Goal: Find specific page/section: Find specific page/section

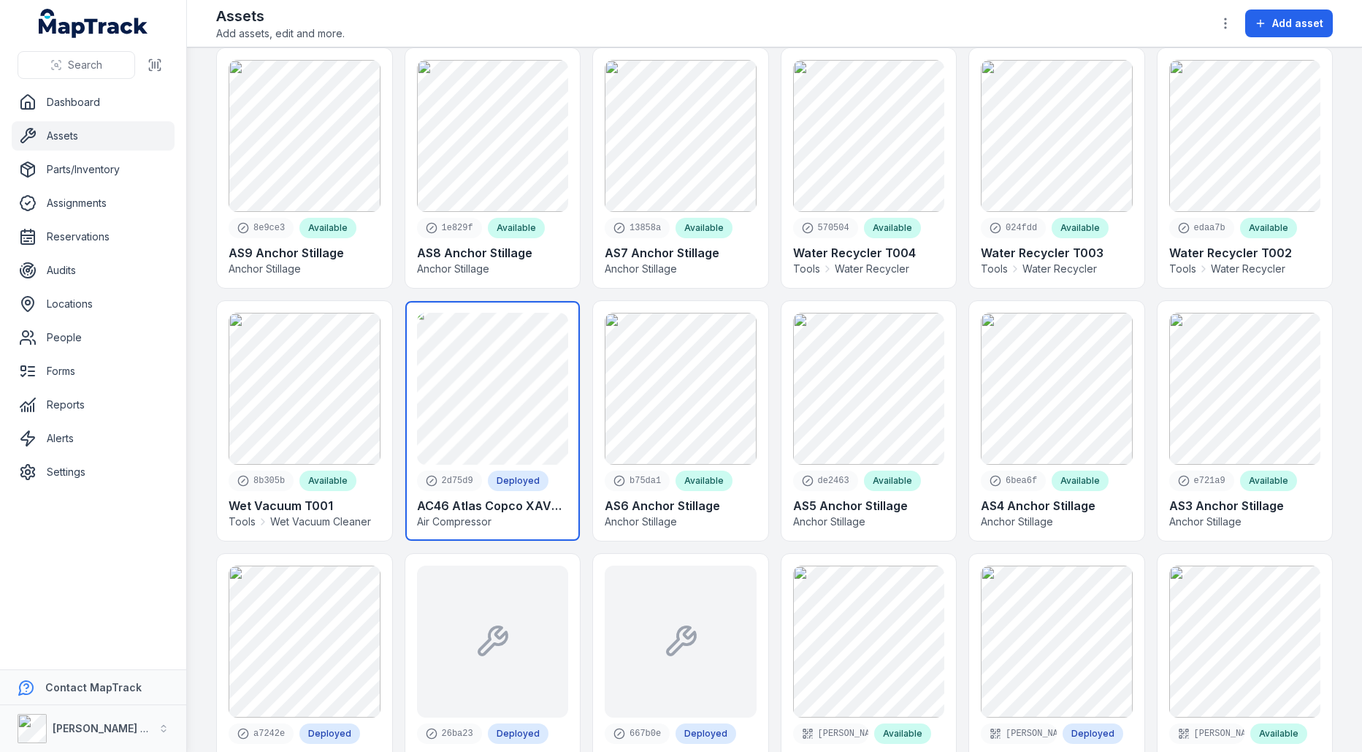
scroll to position [501, 0]
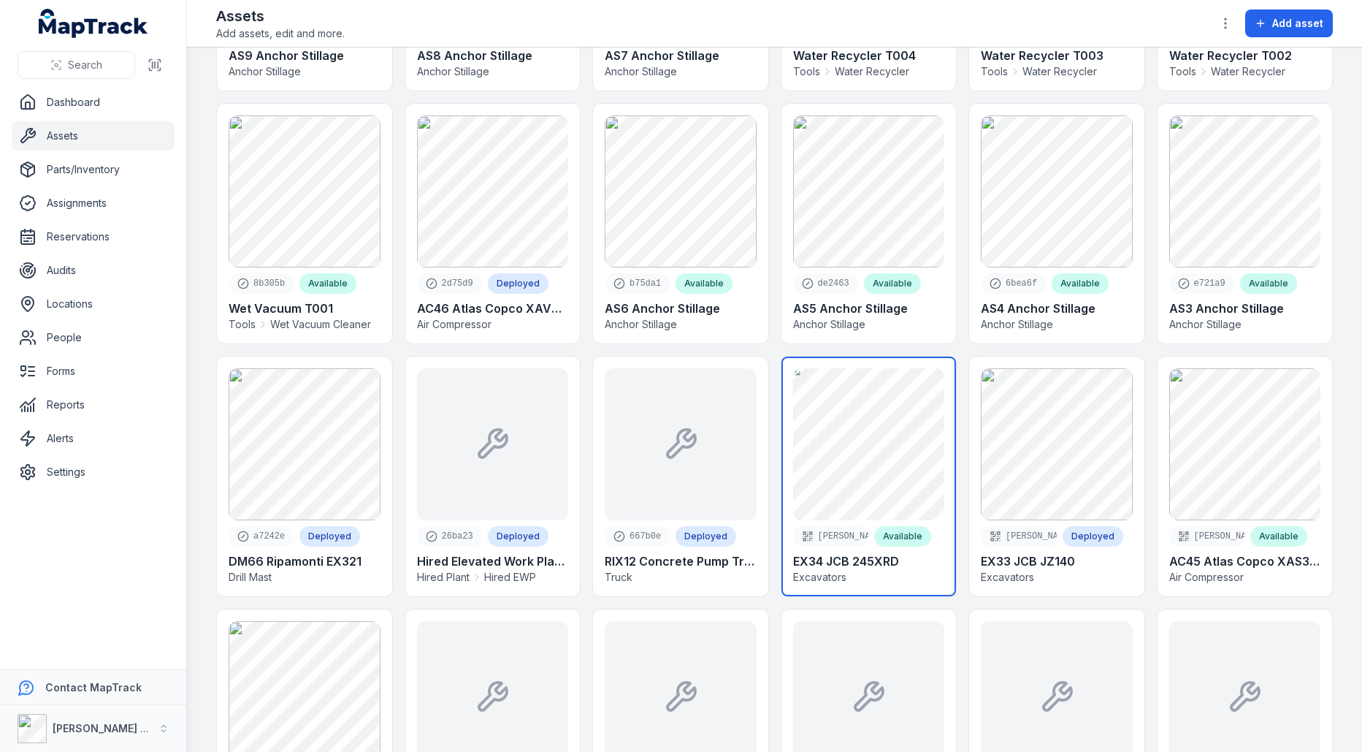
click at [790, 472] on link at bounding box center [869, 476] width 175 height 240
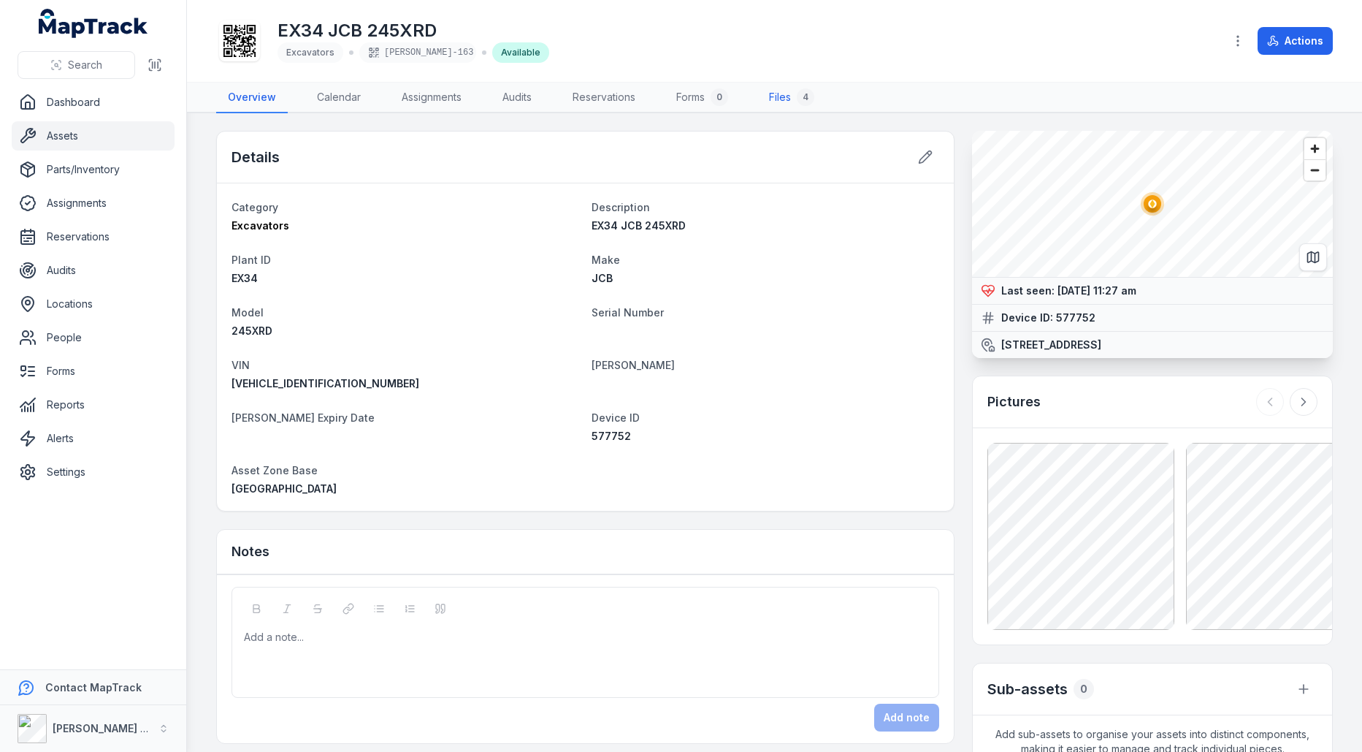
click at [788, 101] on link "Files 4" at bounding box center [792, 98] width 69 height 31
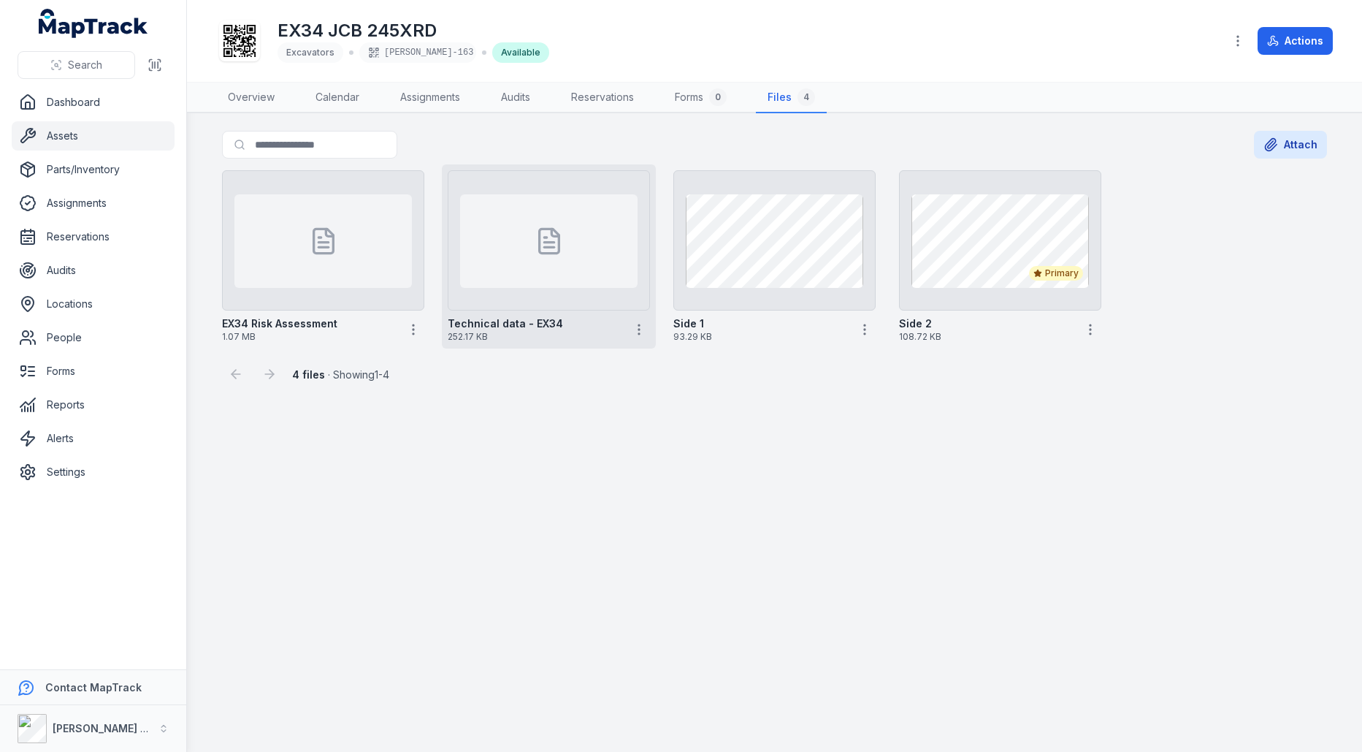
click at [510, 264] on div at bounding box center [549, 241] width 178 height 94
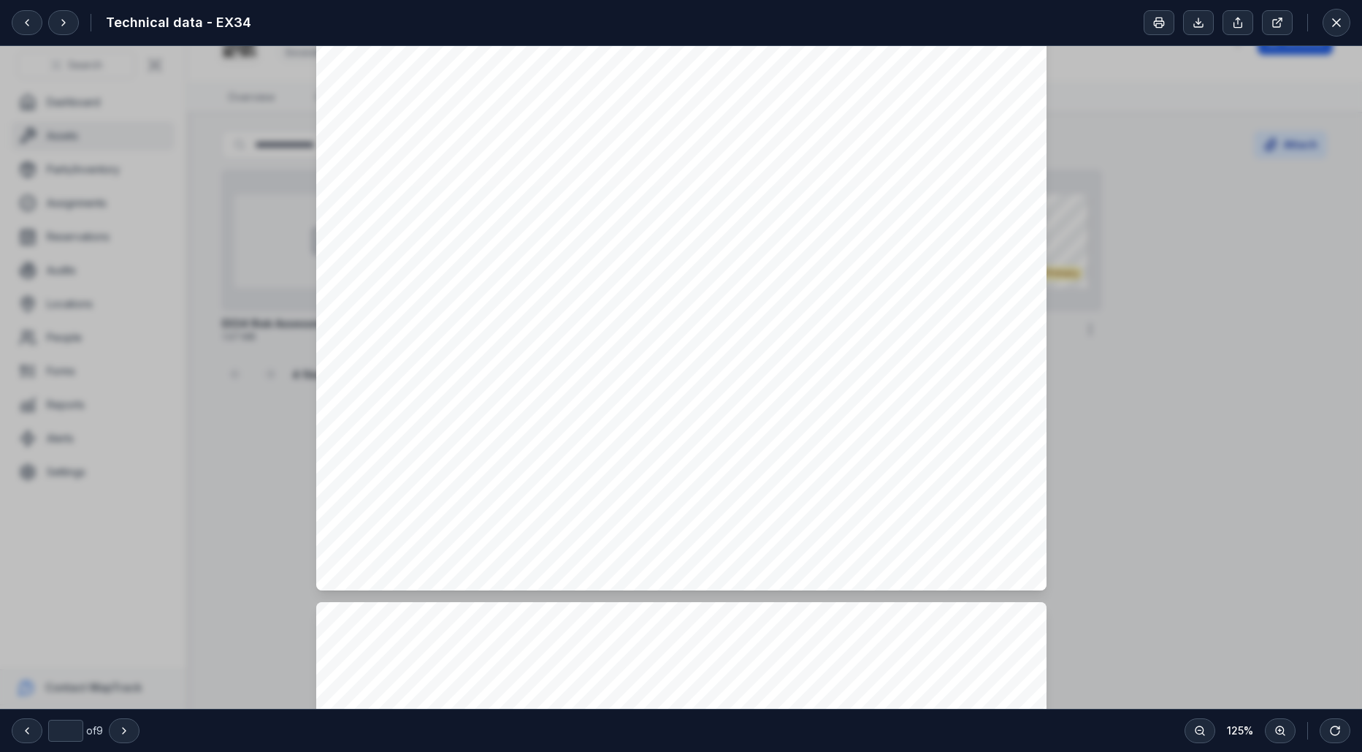
type input "*"
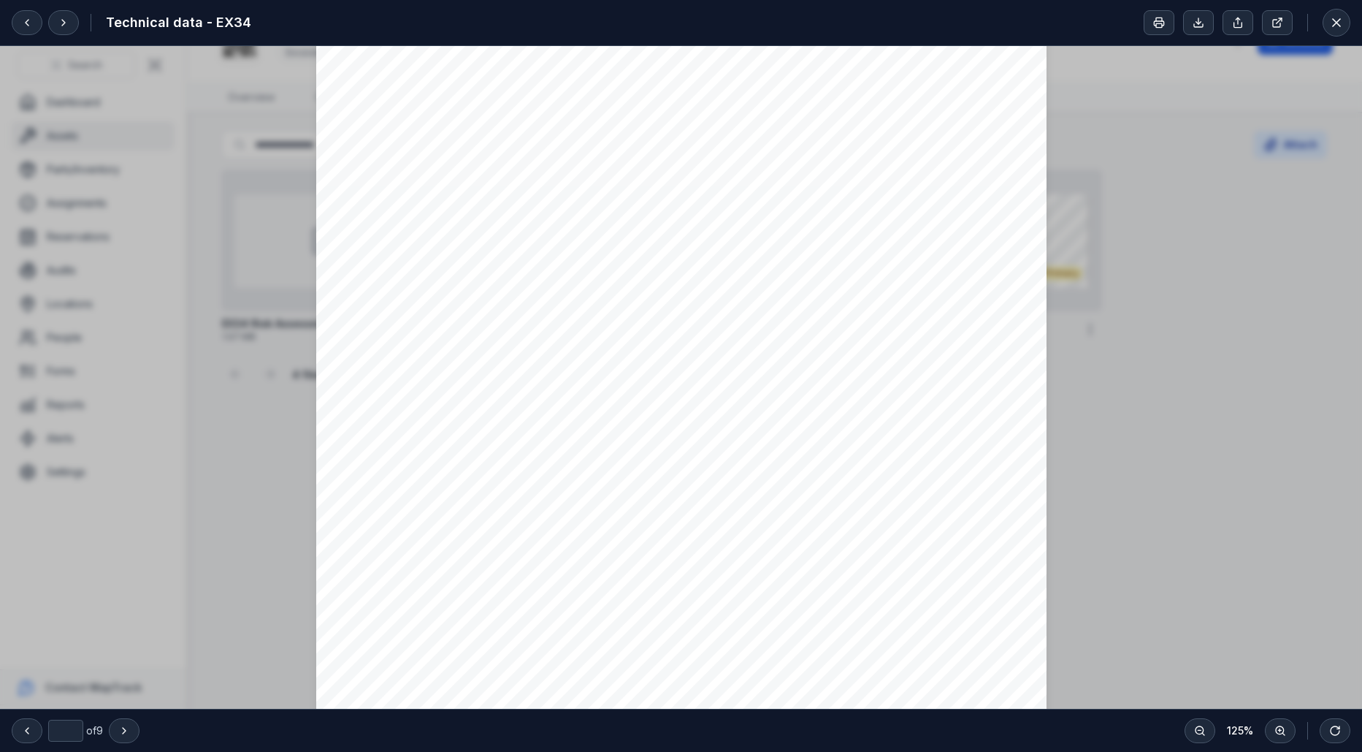
scroll to position [3011, 0]
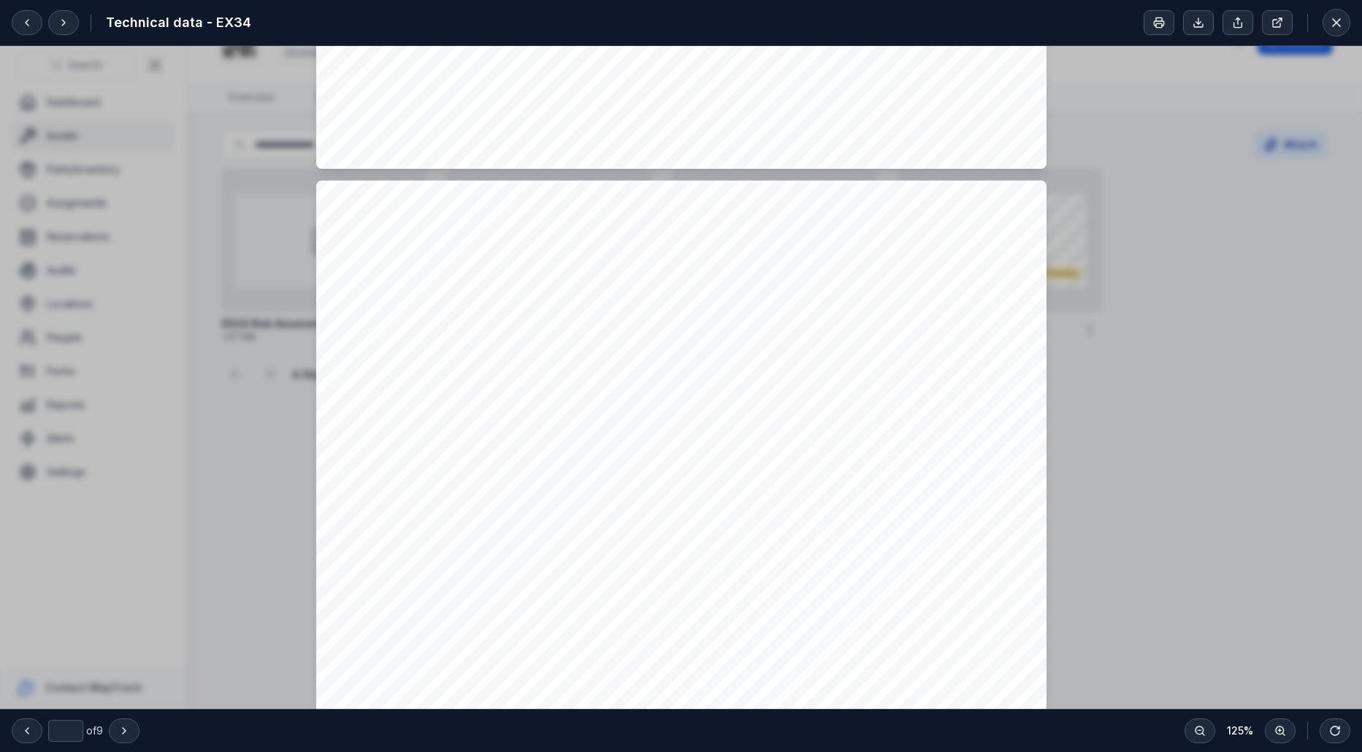
click at [1338, 31] on button at bounding box center [1337, 23] width 28 height 28
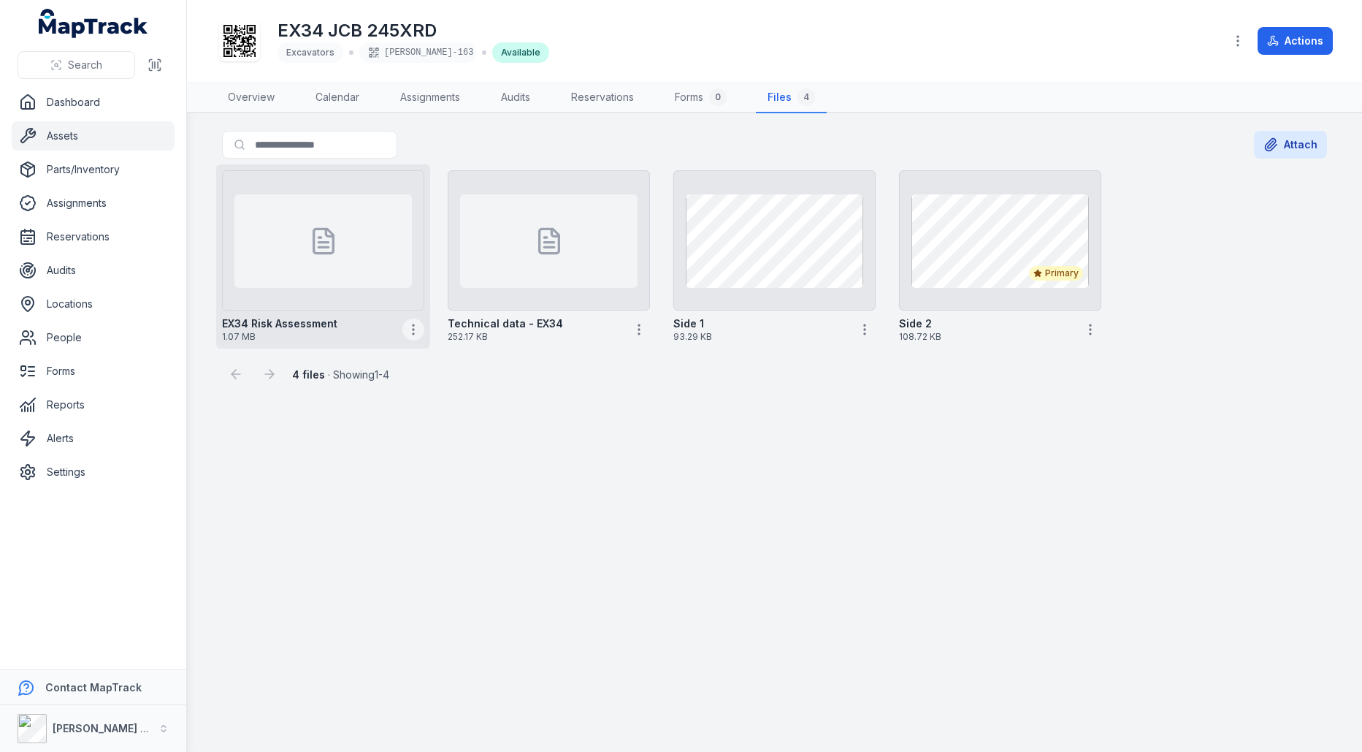
click at [412, 330] on icon "button" at bounding box center [413, 329] width 15 height 15
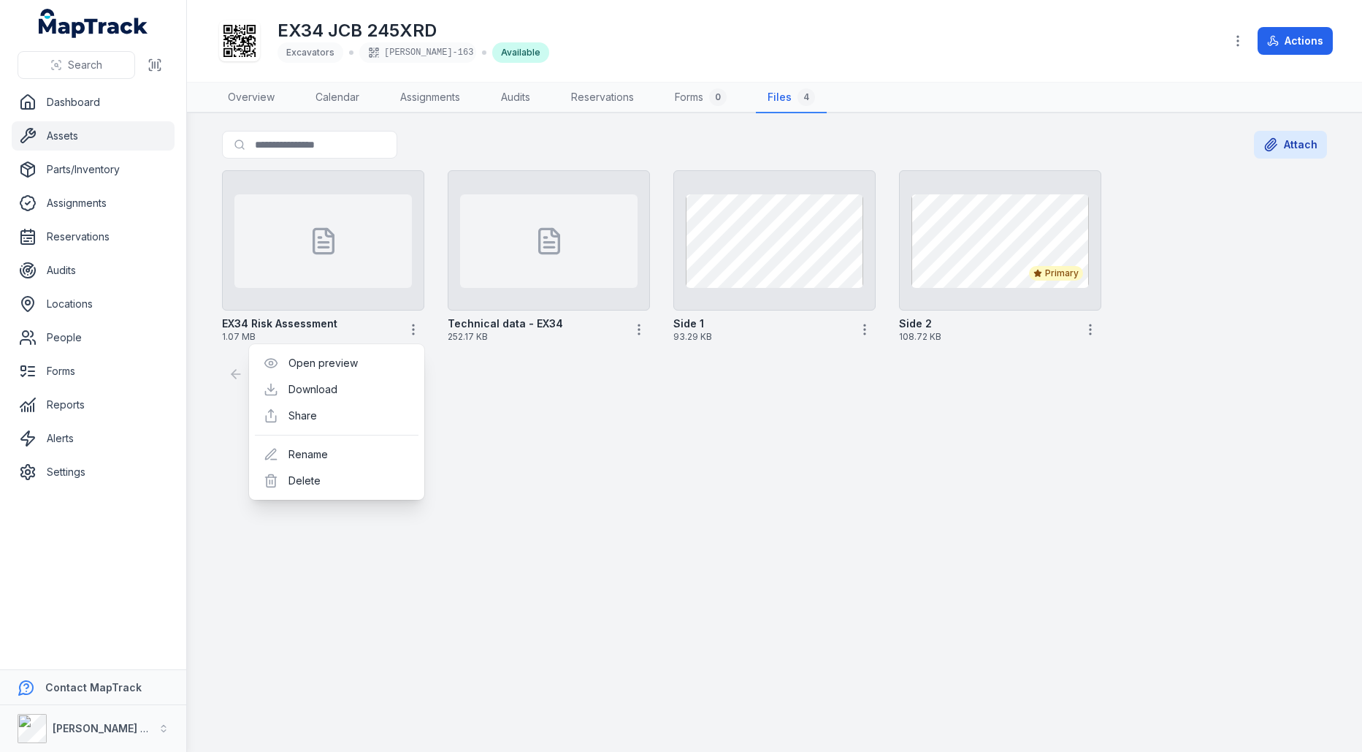
click at [565, 446] on main "Search for files Attach EX34 Risk Assessment 1.07 MB Technical data - EX34 252.…" at bounding box center [774, 432] width 1175 height 638
